Goal: Navigation & Orientation: Find specific page/section

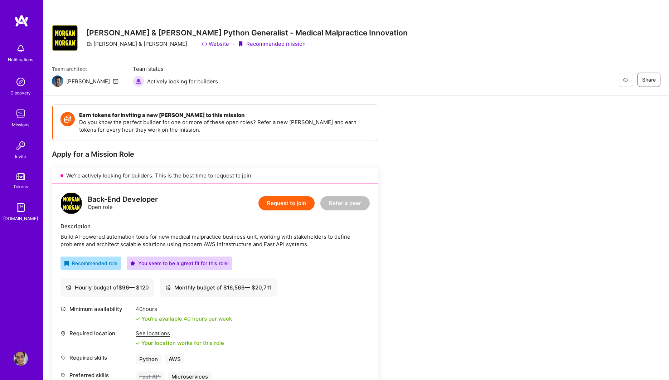
scroll to position [10, 0]
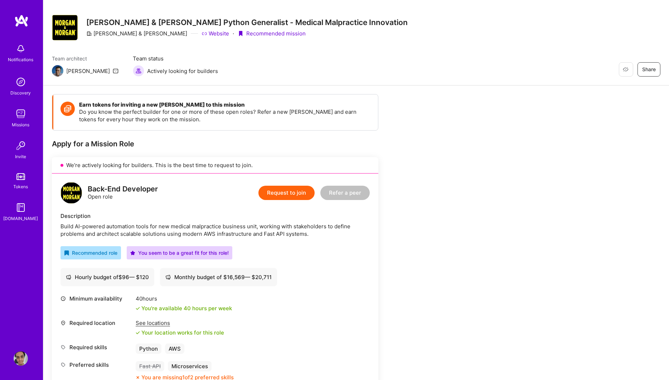
click at [22, 361] on img at bounding box center [21, 358] width 14 height 14
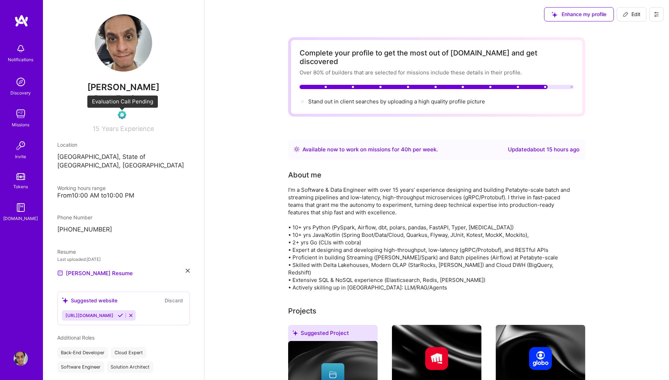
click at [120, 112] on img at bounding box center [122, 115] width 9 height 9
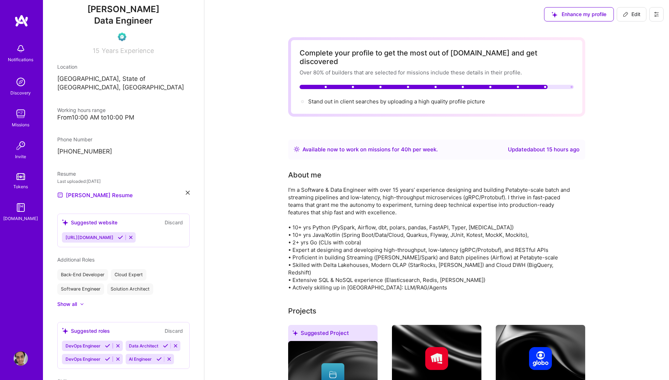
scroll to position [77, 0]
click at [14, 50] on img at bounding box center [21, 49] width 14 height 14
click at [19, 96] on div "Discovery" at bounding box center [21, 93] width 20 height 8
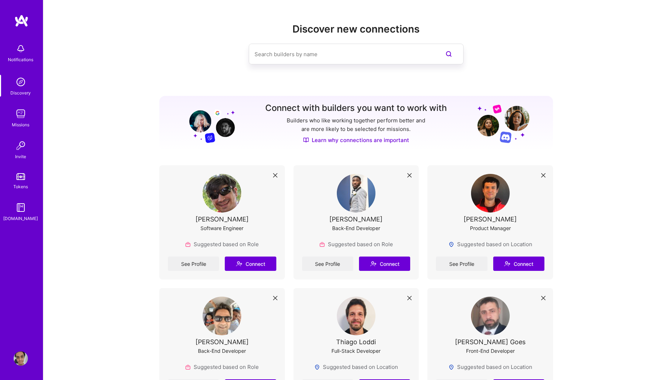
click at [21, 126] on div "Missions" at bounding box center [21, 125] width 18 height 8
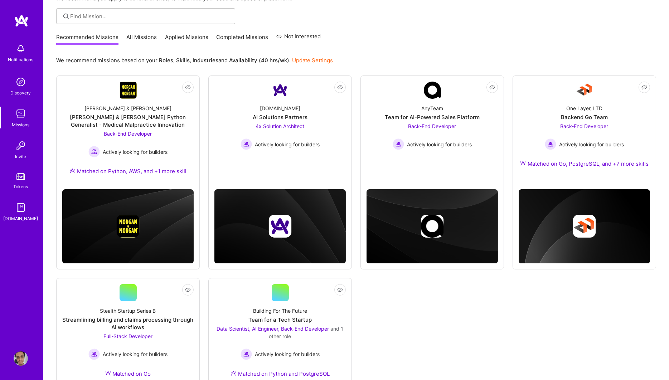
scroll to position [44, 0]
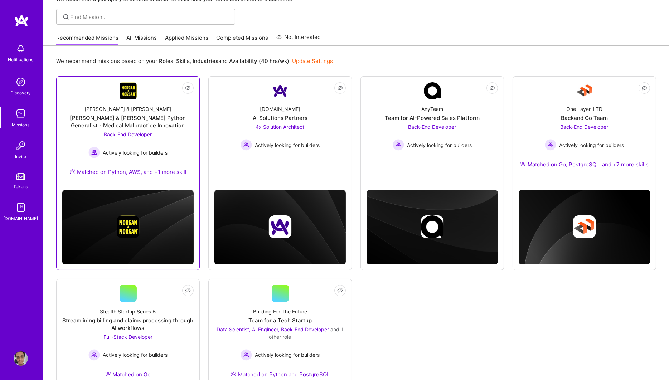
click at [172, 116] on div "[PERSON_NAME] & [PERSON_NAME] Python Generalist - Medical Malpractice Innovation" at bounding box center [127, 121] width 131 height 15
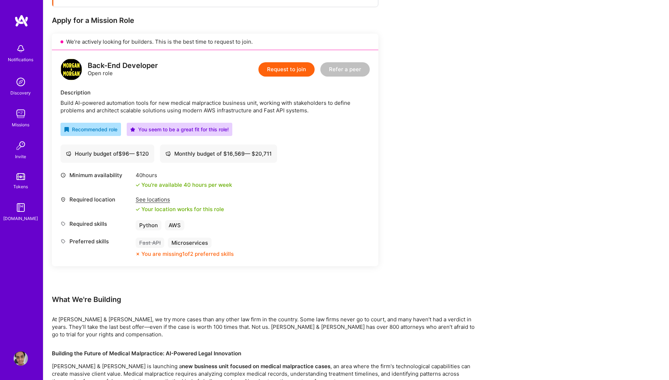
scroll to position [133, 0]
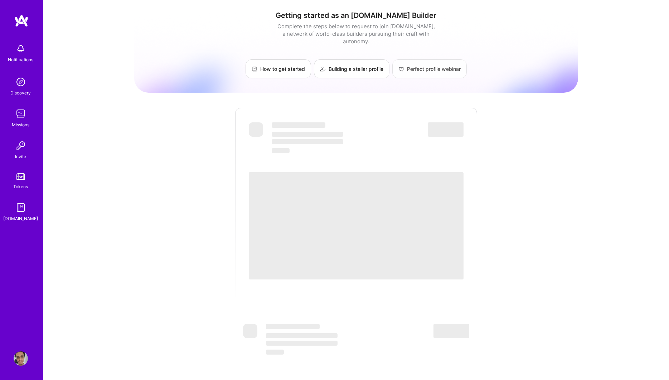
click at [410, 60] on link "Perfect profile webinar" at bounding box center [429, 68] width 74 height 19
click at [344, 60] on link "Building a stellar profile" at bounding box center [352, 68] width 76 height 19
click at [17, 48] on img at bounding box center [21, 49] width 14 height 14
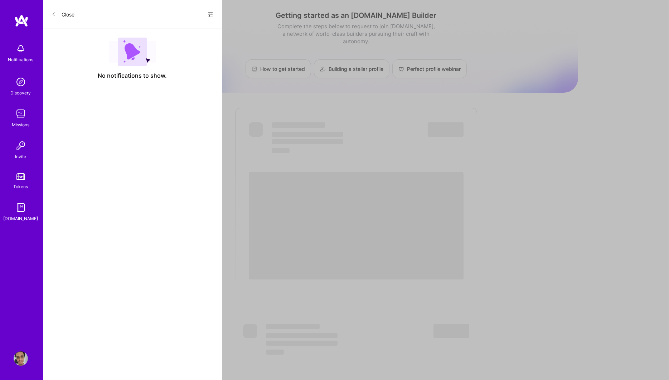
click at [52, 9] on button "Close" at bounding box center [63, 14] width 23 height 11
